Goal: Task Accomplishment & Management: Manage account settings

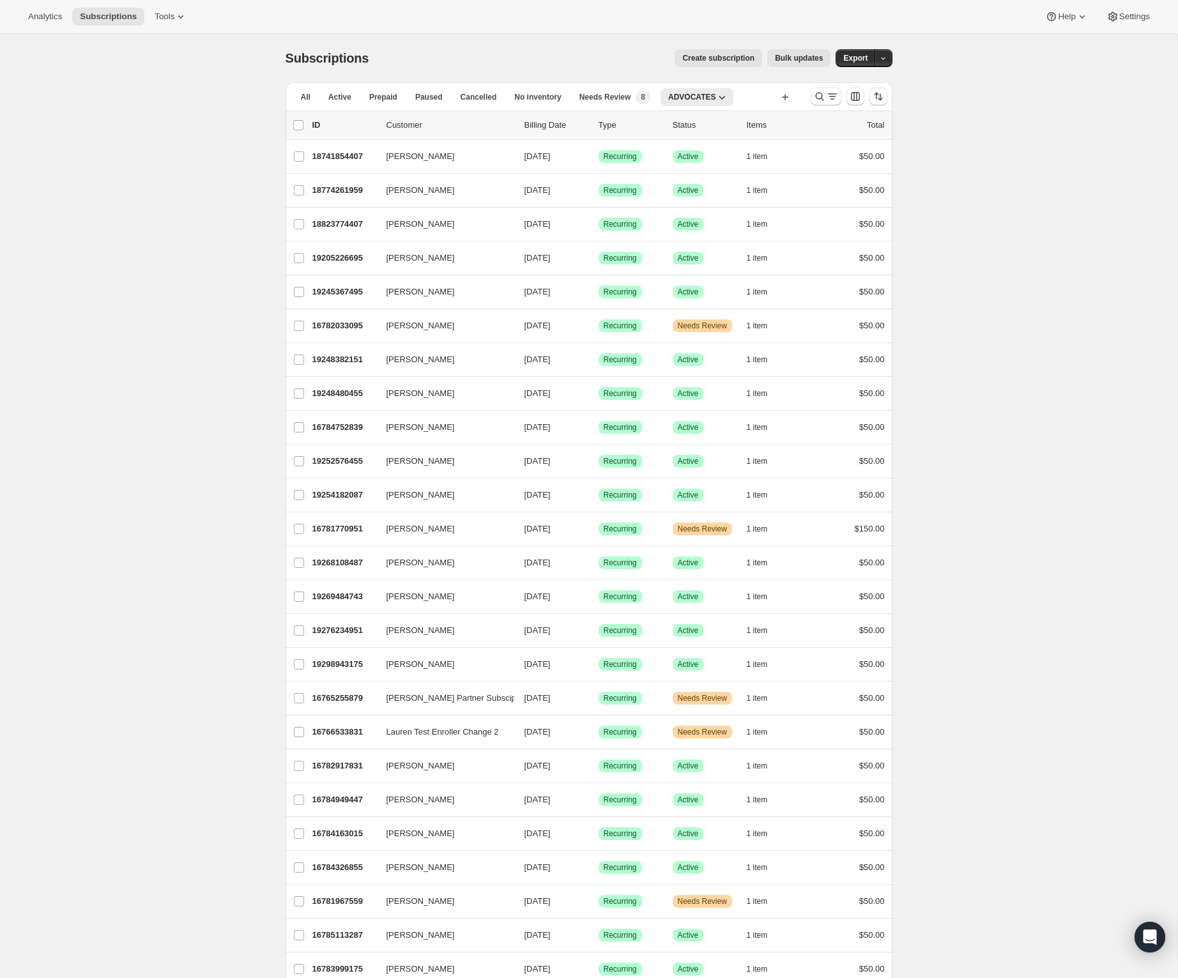
click at [748, 65] on button "Create subscription" at bounding box center [719, 58] width 88 height 18
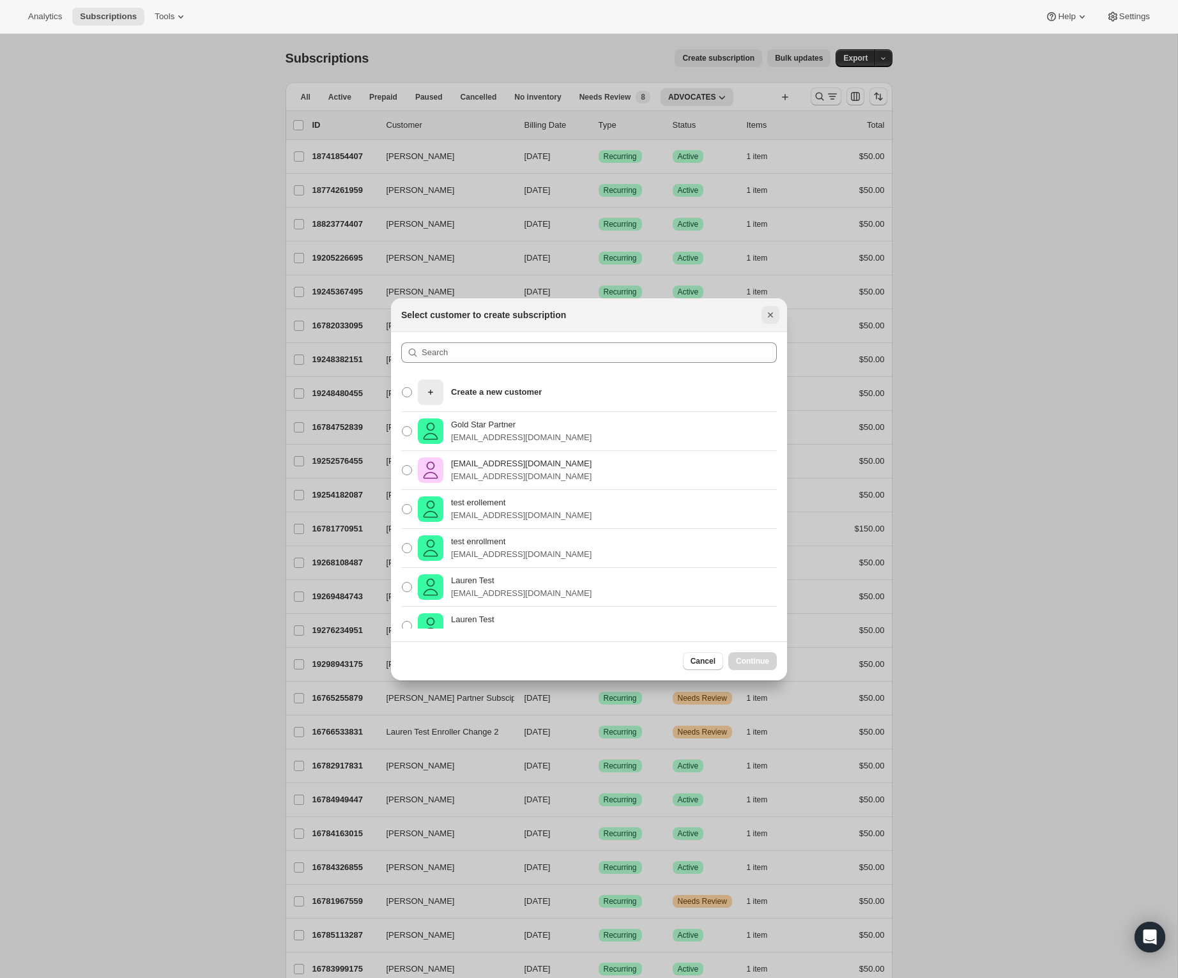
click at [769, 311] on icon "Close" at bounding box center [770, 315] width 13 height 13
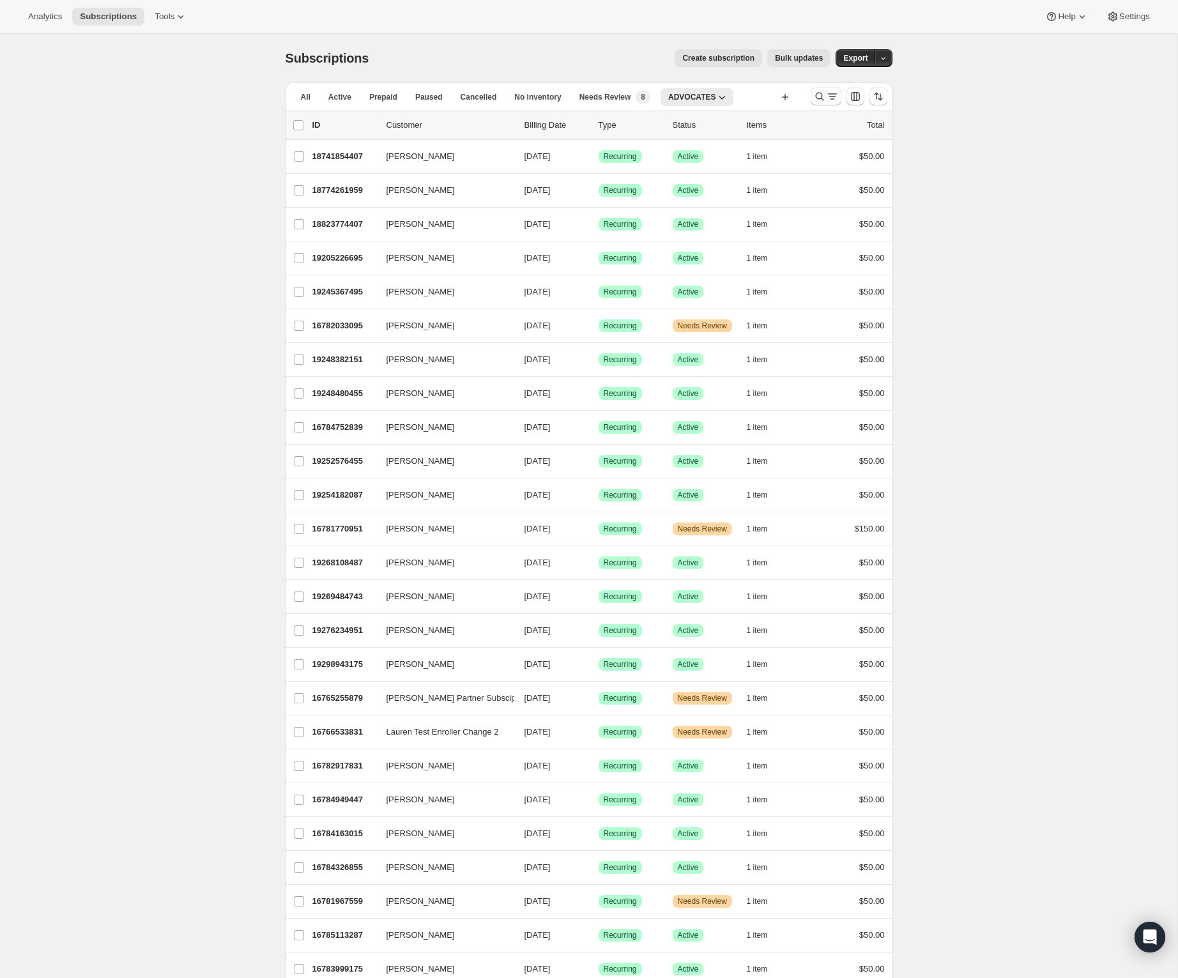
click at [818, 98] on icon "Search and filter results" at bounding box center [819, 96] width 13 height 13
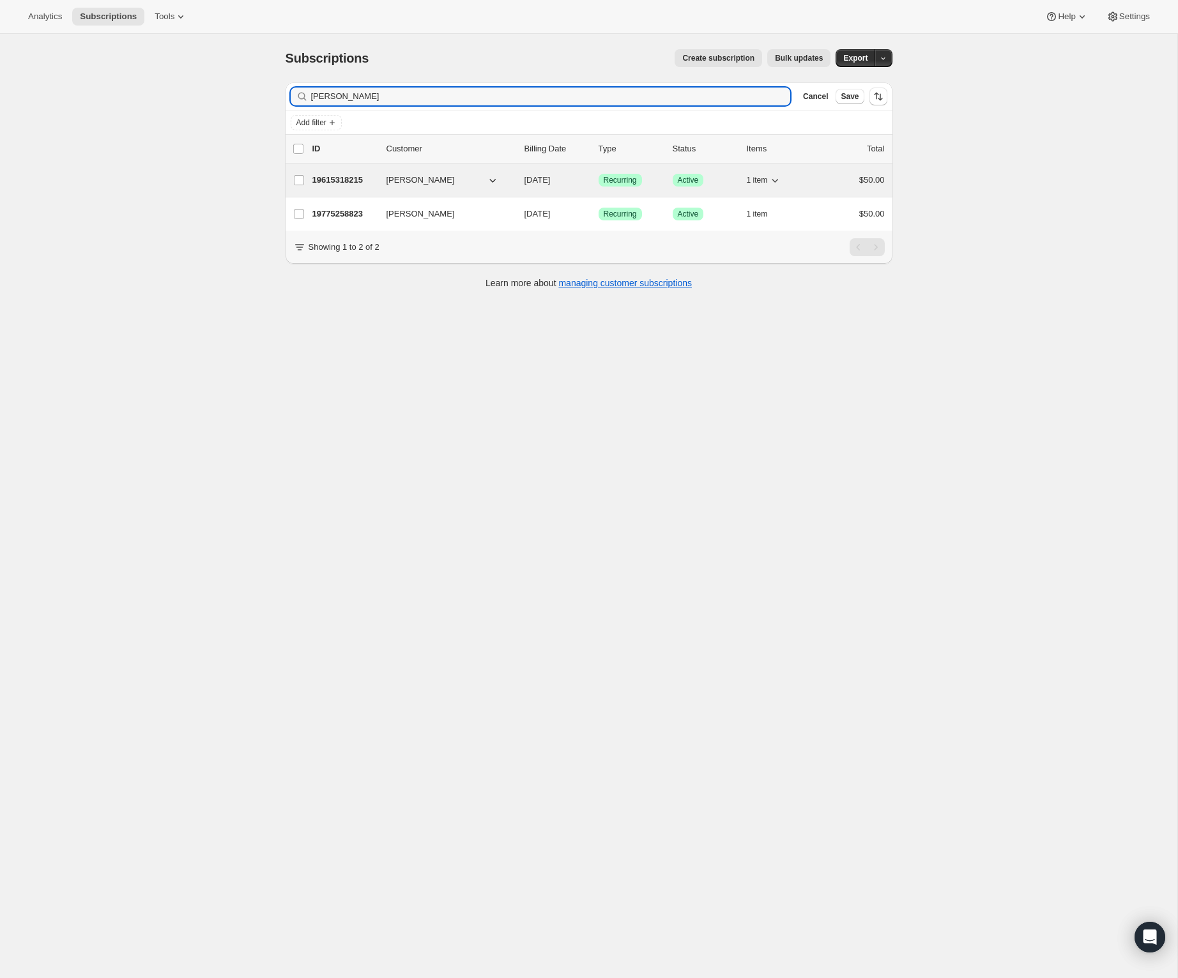
type input "[PERSON_NAME]"
click at [333, 184] on p "19615318215" at bounding box center [344, 180] width 64 height 13
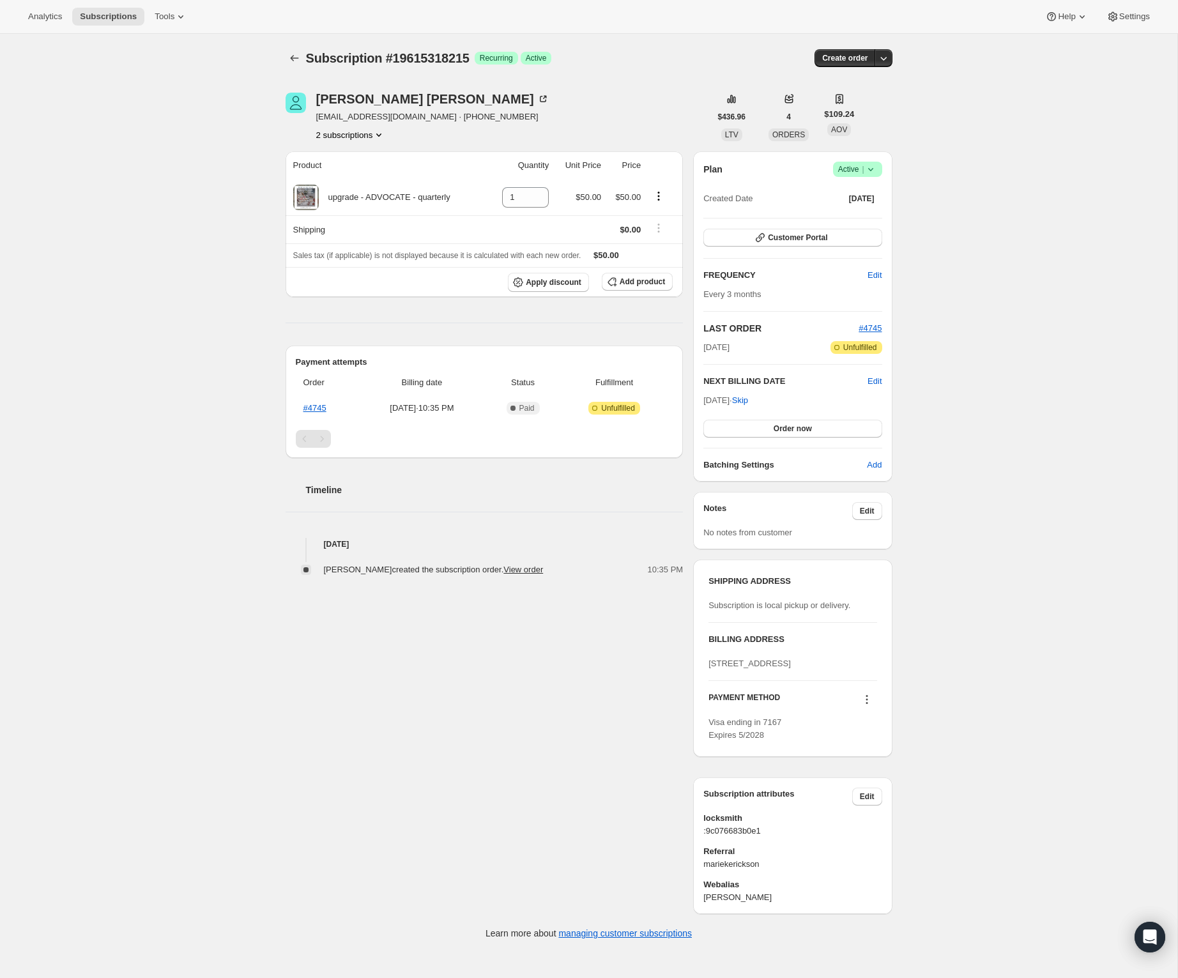
click at [873, 169] on icon at bounding box center [871, 169] width 13 height 13
click at [866, 211] on span "Cancel subscription" at bounding box center [854, 216] width 72 height 10
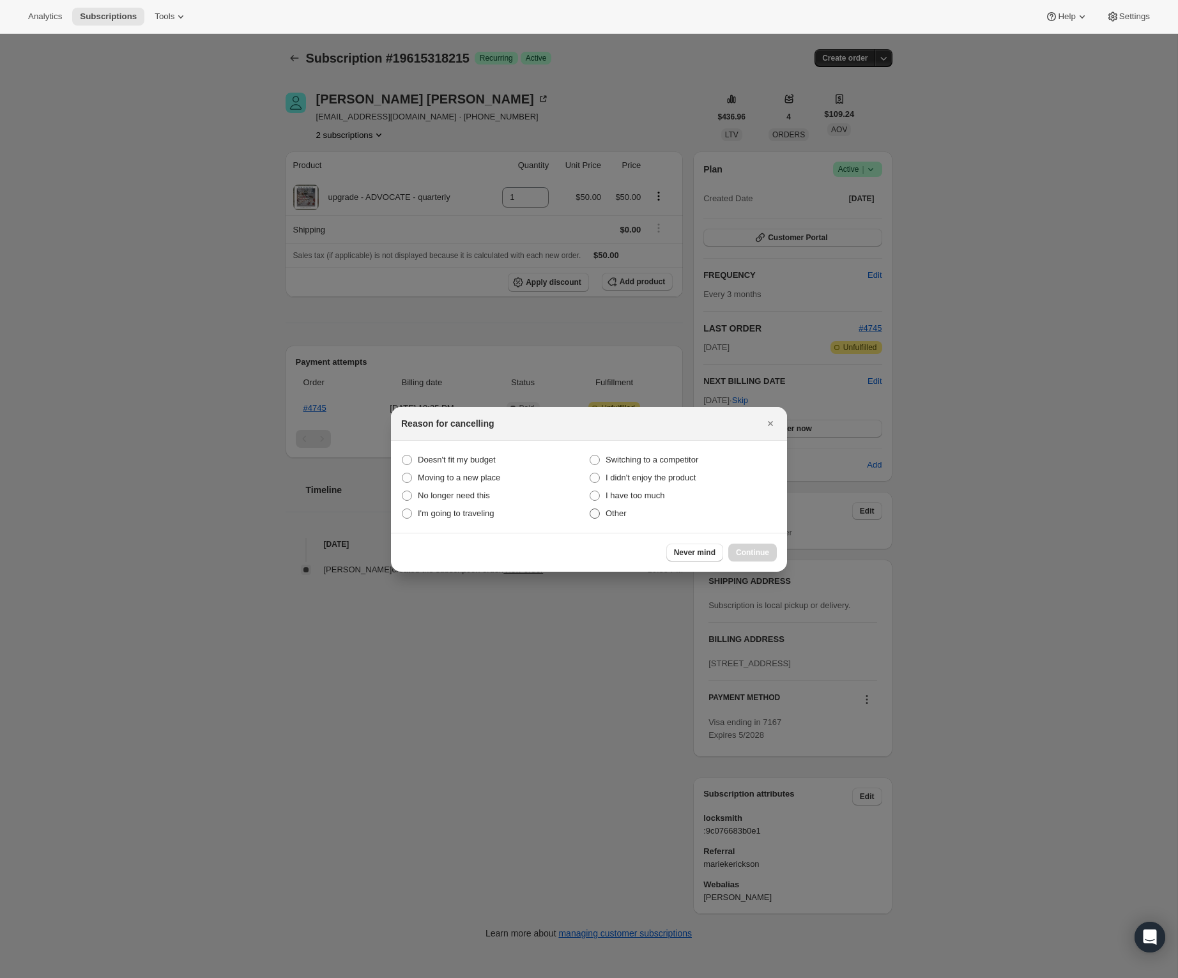
click at [610, 517] on span "Other" at bounding box center [616, 514] width 21 height 10
click at [590, 509] on input "Other" at bounding box center [590, 509] width 1 height 1
radio input "true"
click at [747, 555] on span "Continue" at bounding box center [752, 553] width 33 height 10
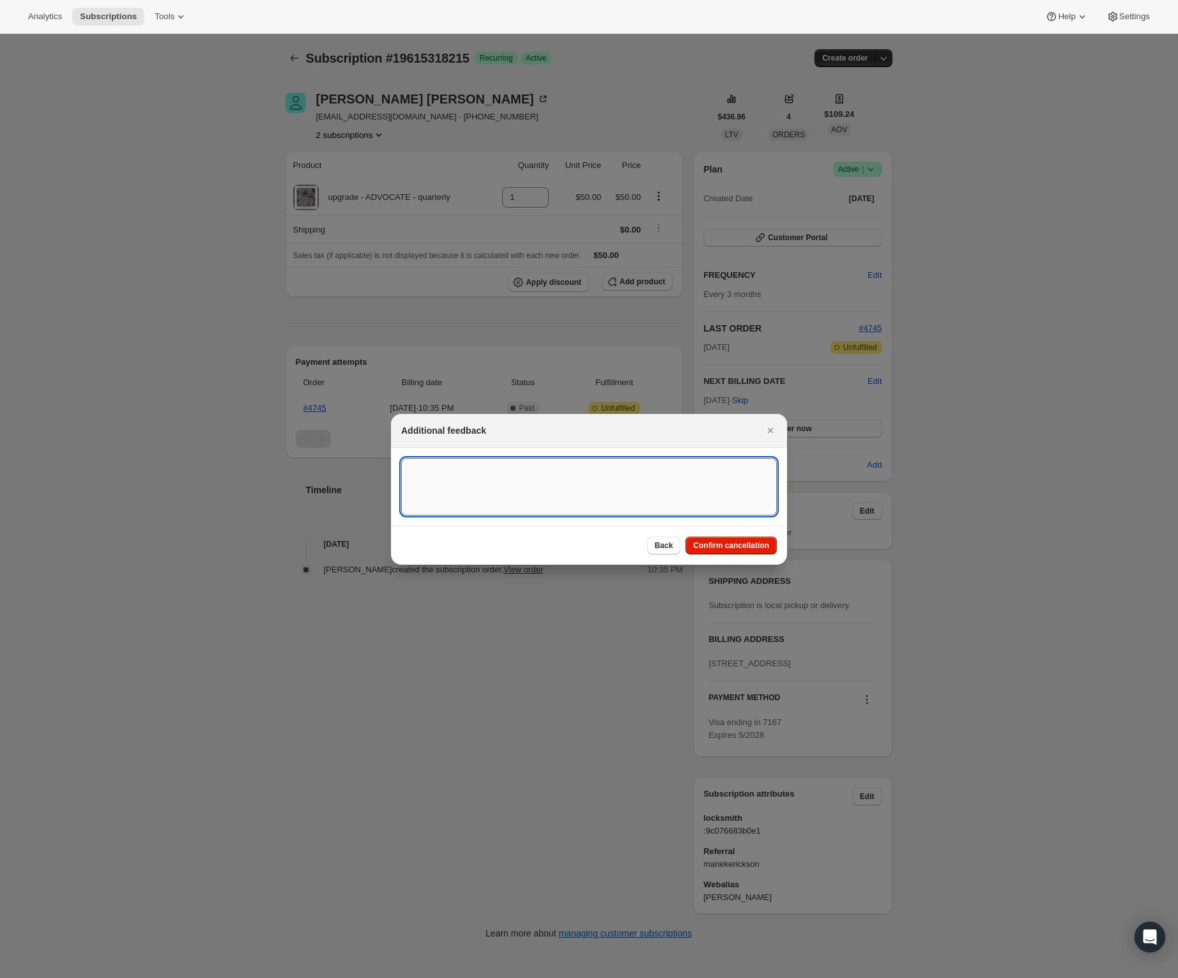
click at [590, 505] on textarea ":rch:" at bounding box center [589, 487] width 376 height 58
type textarea "Became Partner"
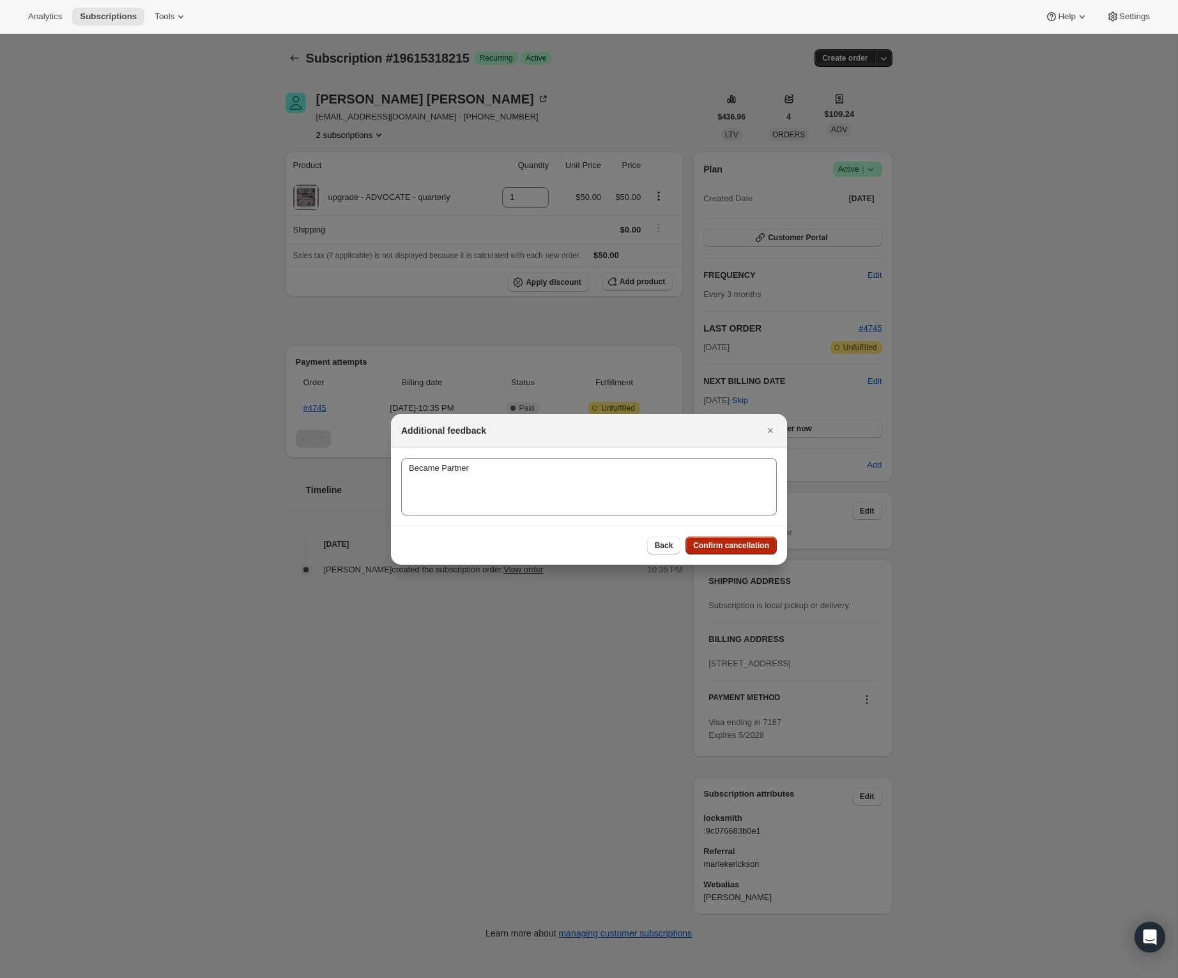
click at [732, 551] on button "Confirm cancellation" at bounding box center [731, 546] width 91 height 18
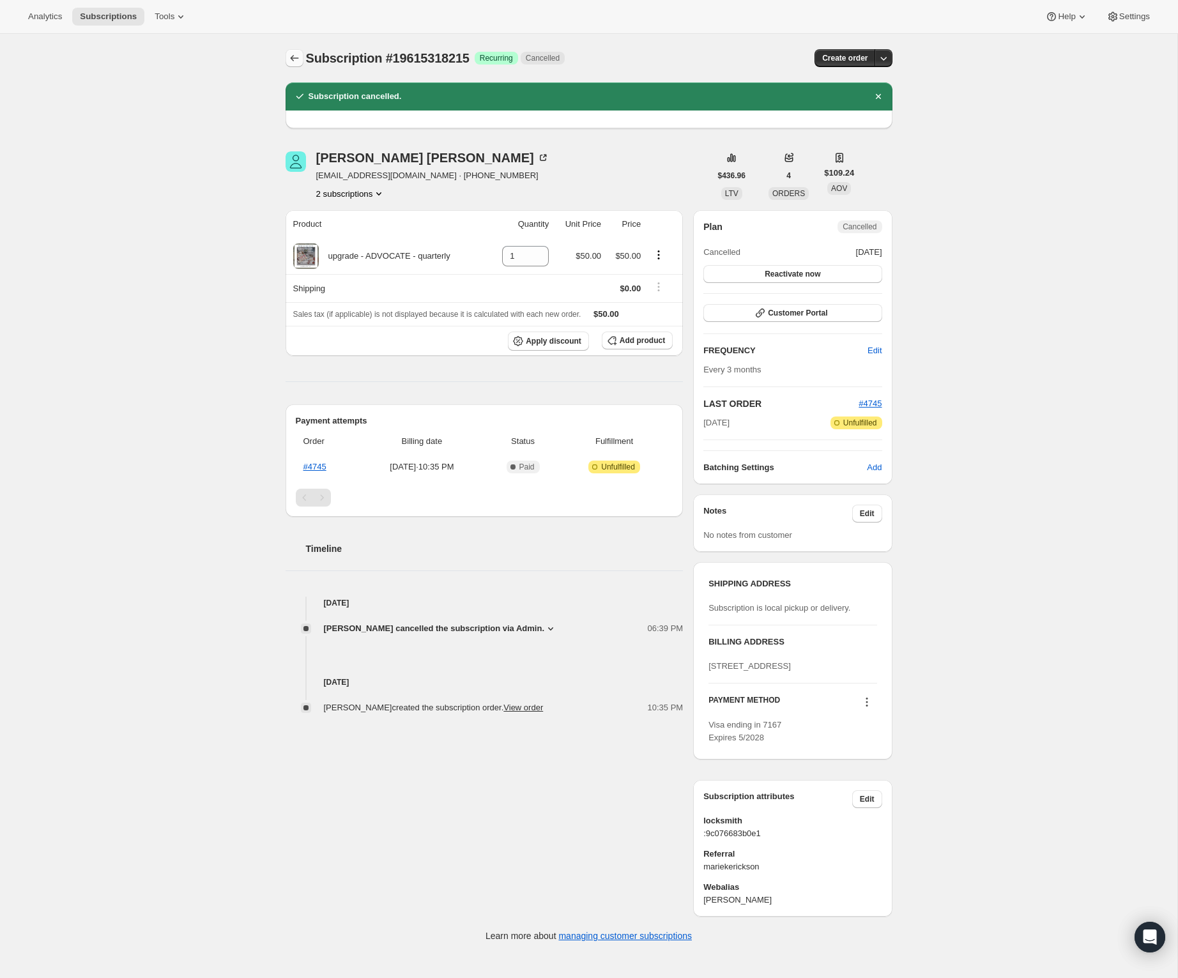
click at [293, 57] on icon "Subscriptions" at bounding box center [294, 58] width 13 height 13
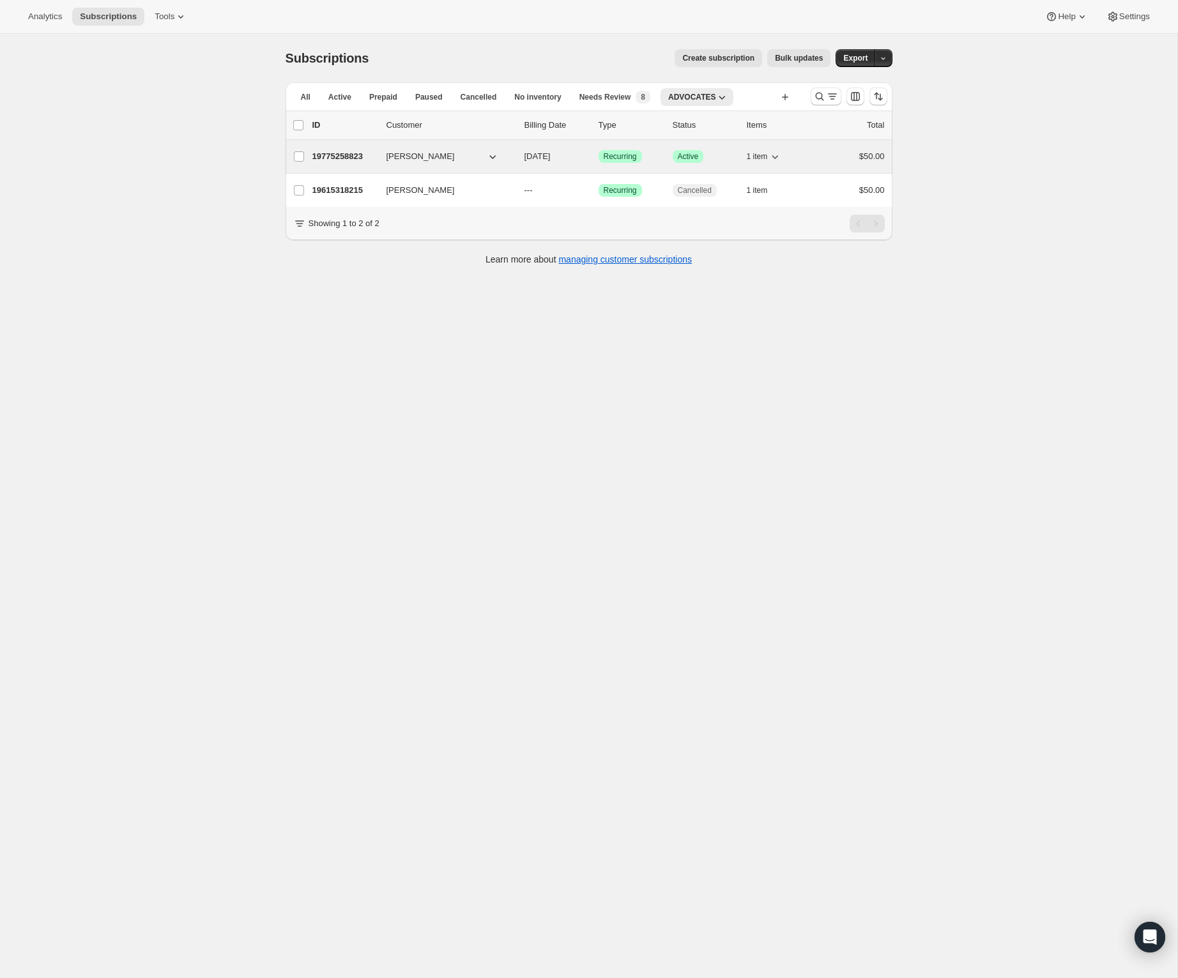
click at [355, 153] on p "19775258823" at bounding box center [344, 156] width 64 height 13
